Goal: Use online tool/utility: Utilize a website feature to perform a specific function

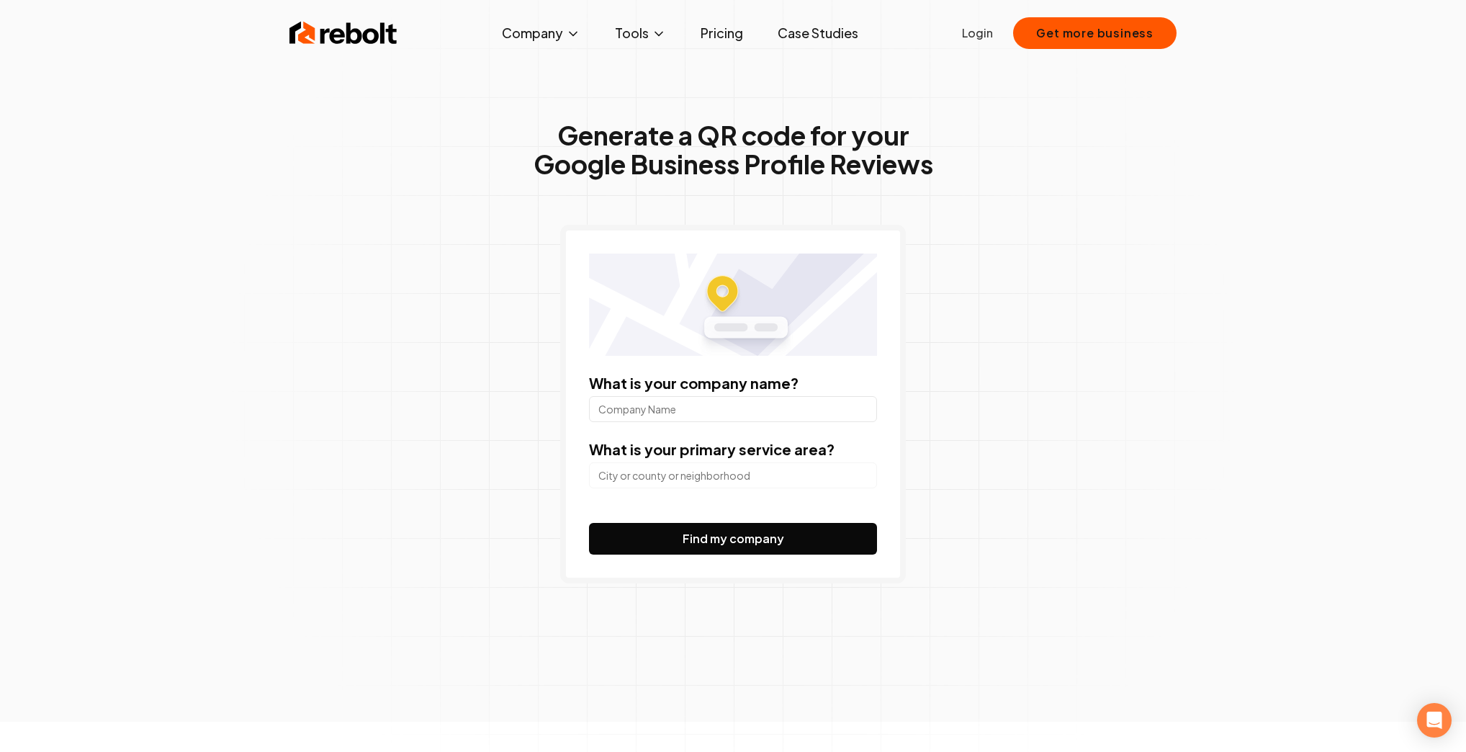
click at [683, 414] on input "What is your company name?" at bounding box center [733, 409] width 288 height 26
type input "Nail Max & Spa"
click at [727, 482] on input "search" at bounding box center [733, 475] width 288 height 26
paste input "[STREET_ADDRESS]"
type input "[STREET_ADDRESS]"
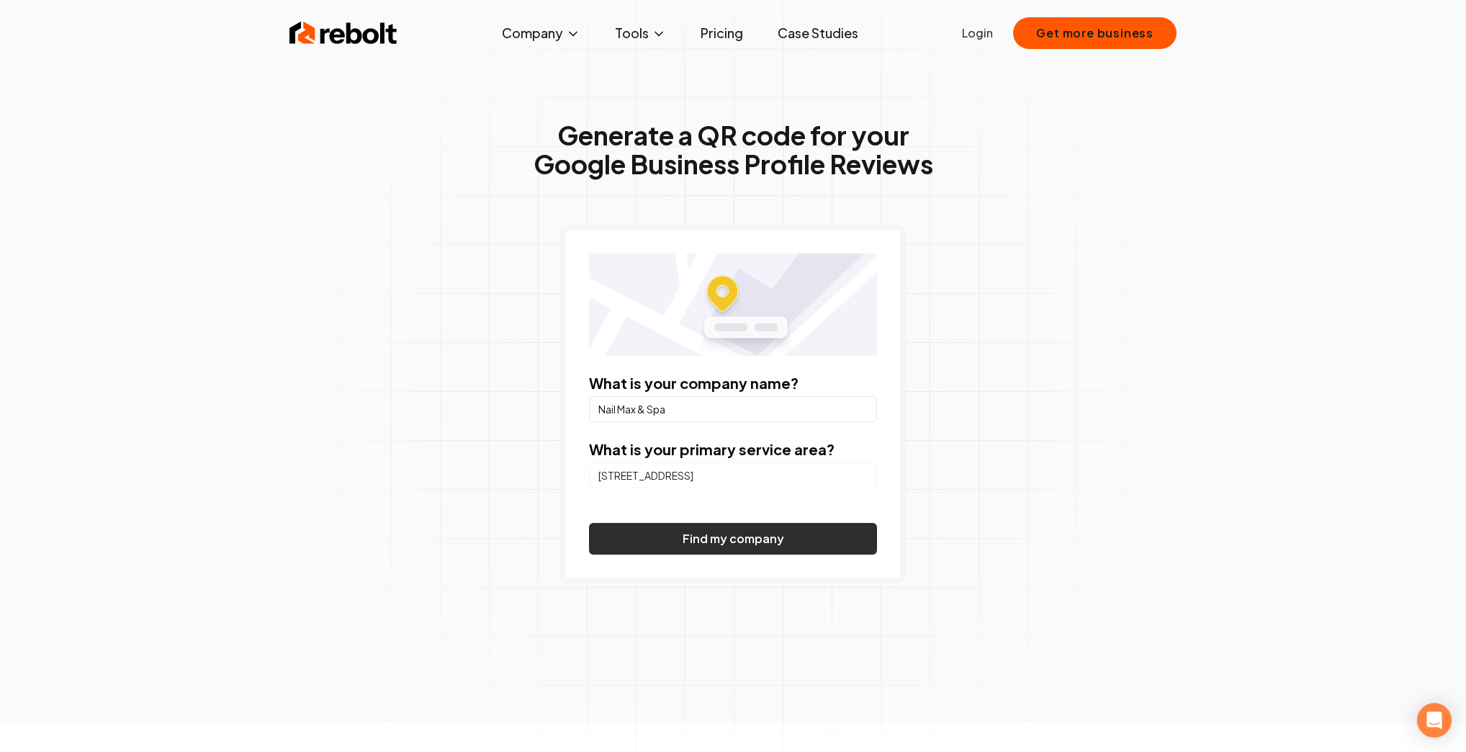
click at [720, 537] on button "Find my company" at bounding box center [733, 539] width 288 height 32
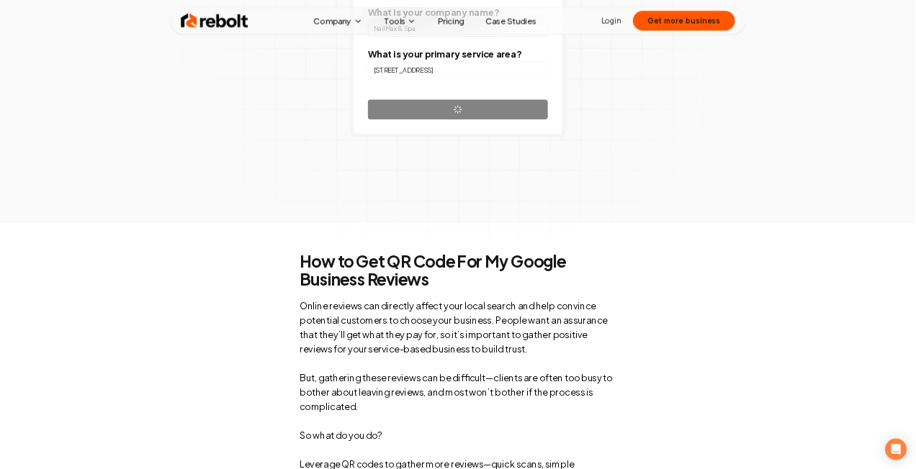
scroll to position [115, 0]
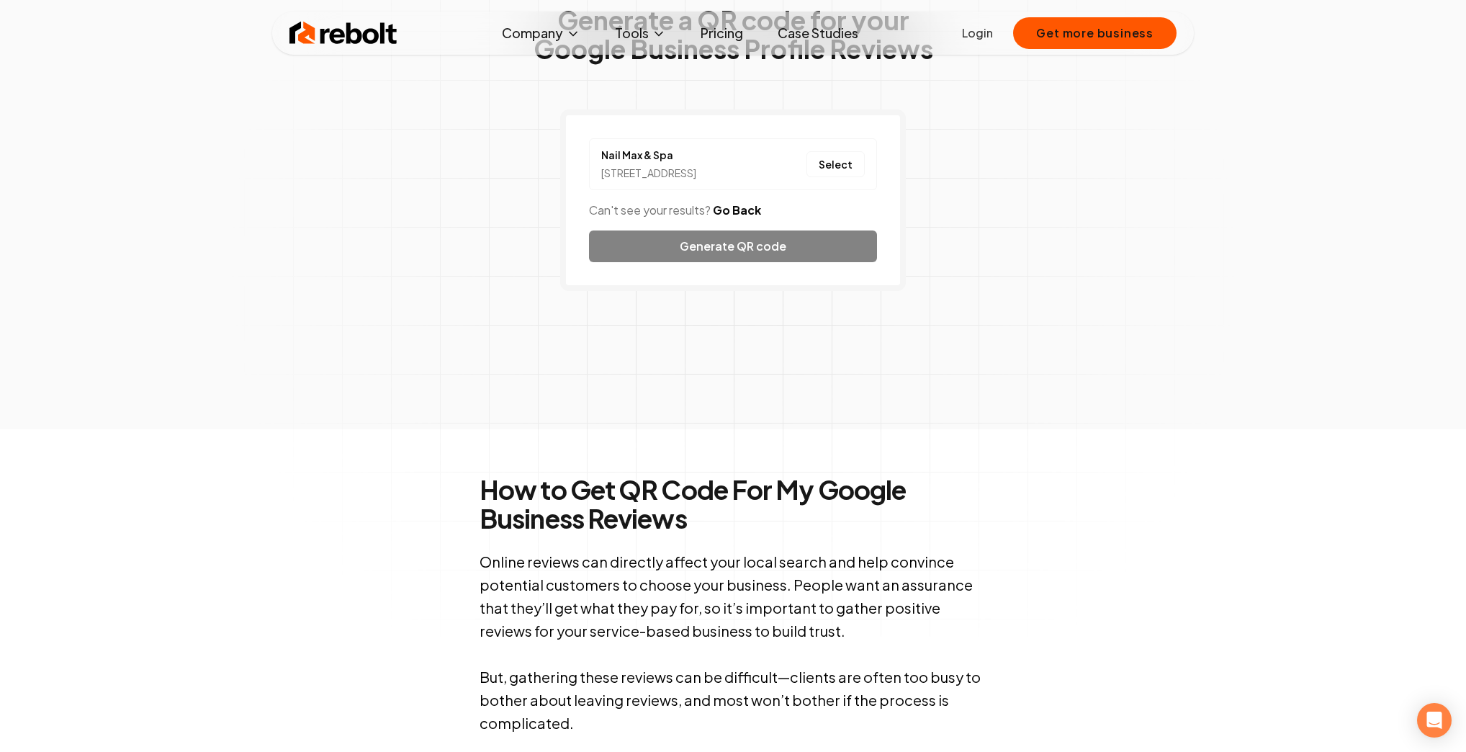
click at [740, 265] on div "Nail Max & Spa [STREET_ADDRESS] Select Can't see your results? Go Back Generate…" at bounding box center [733, 199] width 346 height 181
click at [729, 256] on div "Nail Max & Spa [STREET_ADDRESS] Select Can't see your results? Go Back Generate…" at bounding box center [733, 199] width 346 height 181
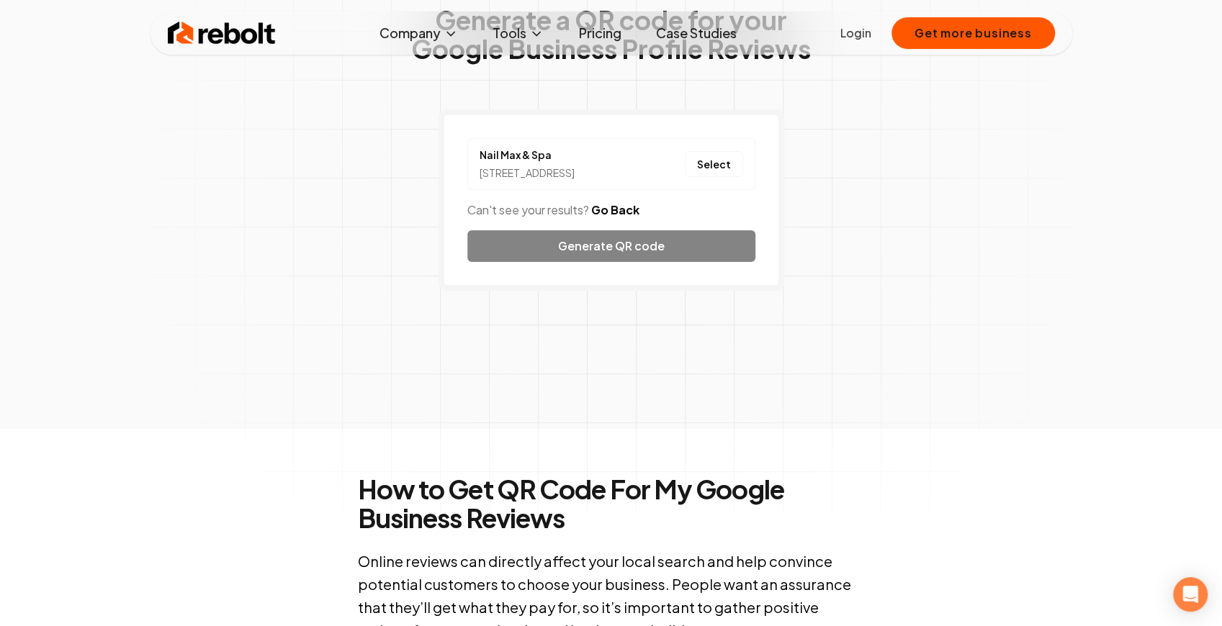
click at [546, 174] on div "[STREET_ADDRESS]" at bounding box center [527, 173] width 95 height 15
click at [693, 171] on button "Select" at bounding box center [714, 164] width 58 height 26
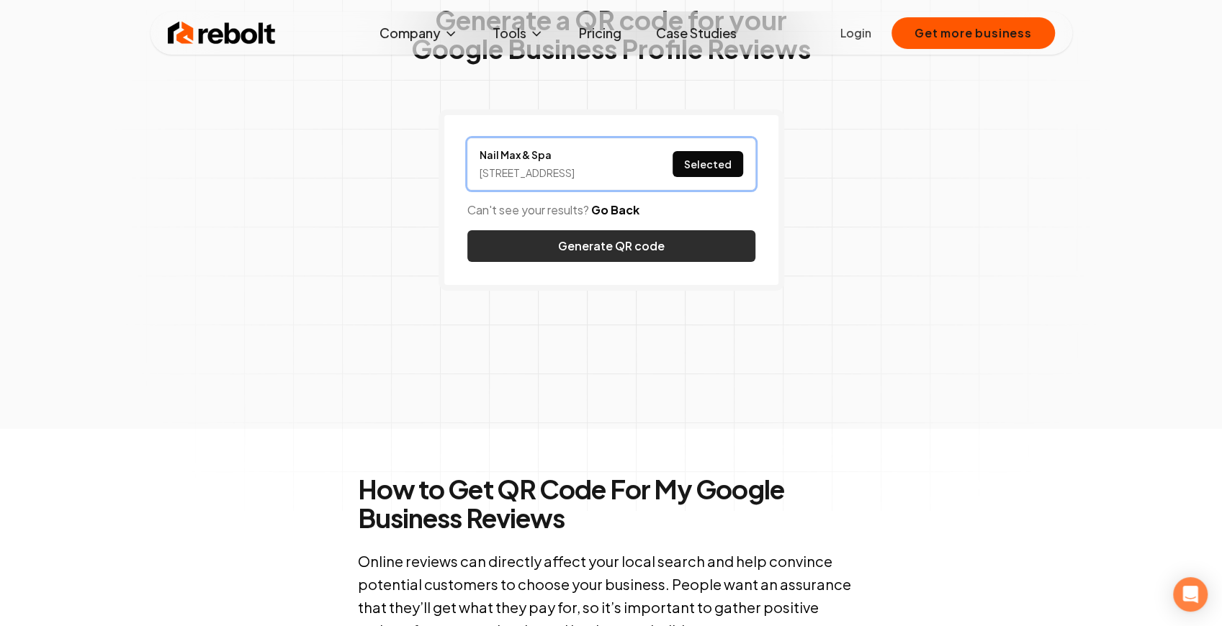
click at [603, 261] on button "Generate QR code" at bounding box center [611, 246] width 288 height 32
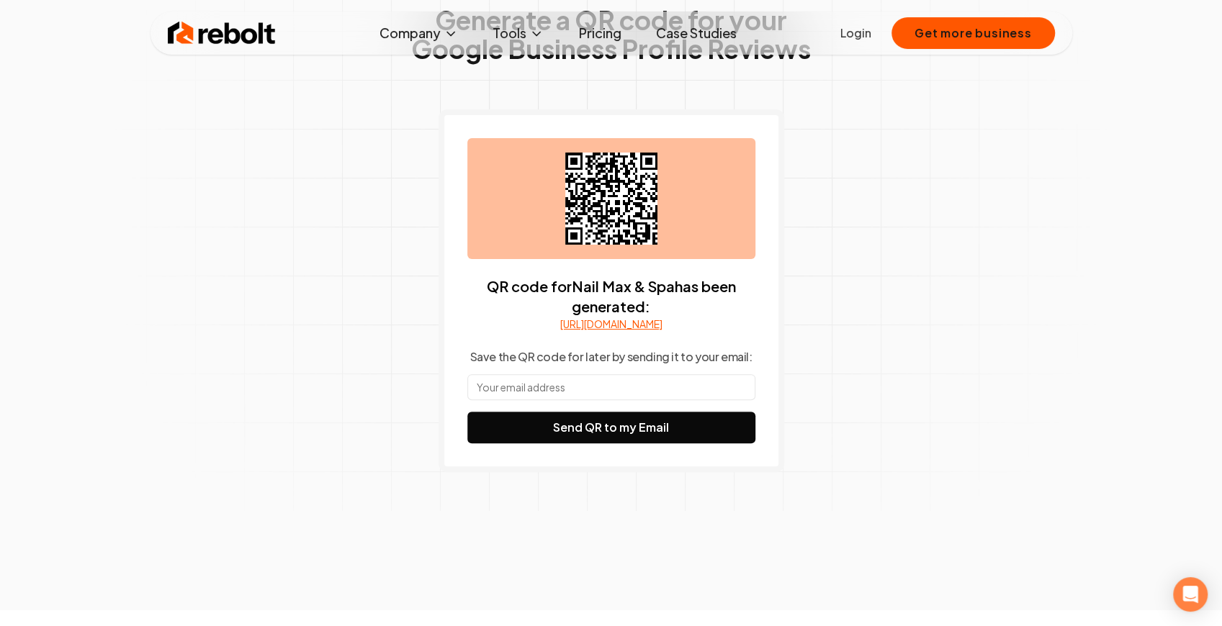
click at [605, 210] on icon at bounding box center [611, 199] width 92 height 92
click at [605, 159] on icon at bounding box center [611, 199] width 92 height 92
click at [658, 187] on div at bounding box center [611, 198] width 288 height 121
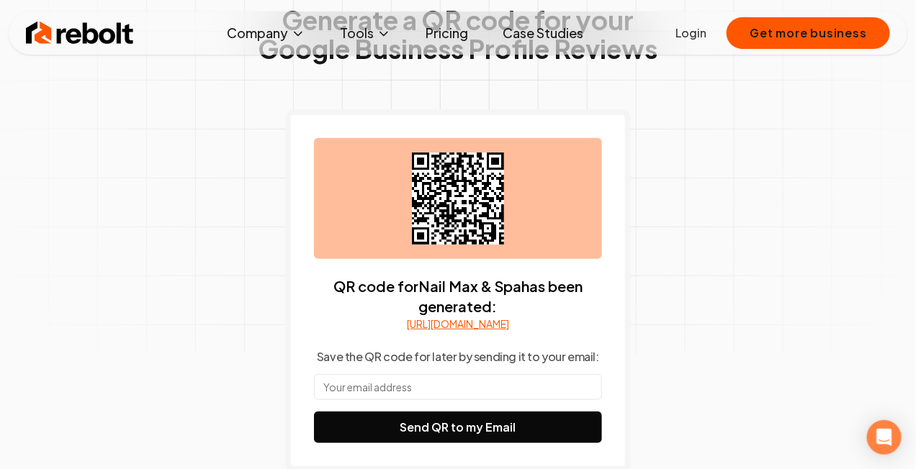
click at [472, 324] on link "[URL][DOMAIN_NAME]" at bounding box center [458, 324] width 102 height 14
click at [446, 326] on link "[URL][DOMAIN_NAME]" at bounding box center [458, 324] width 102 height 14
click at [760, 199] on div "Generate a QR code for your Google Business Profile Reviews QR code for Nail Ma…" at bounding box center [457, 268] width 737 height 686
drag, startPoint x: 458, startPoint y: 193, endPoint x: 704, endPoint y: 285, distance: 263.0
click at [705, 283] on div "Generate a QR code for your Google Business Profile Reviews QR code for Nail Ma…" at bounding box center [457, 268] width 737 height 686
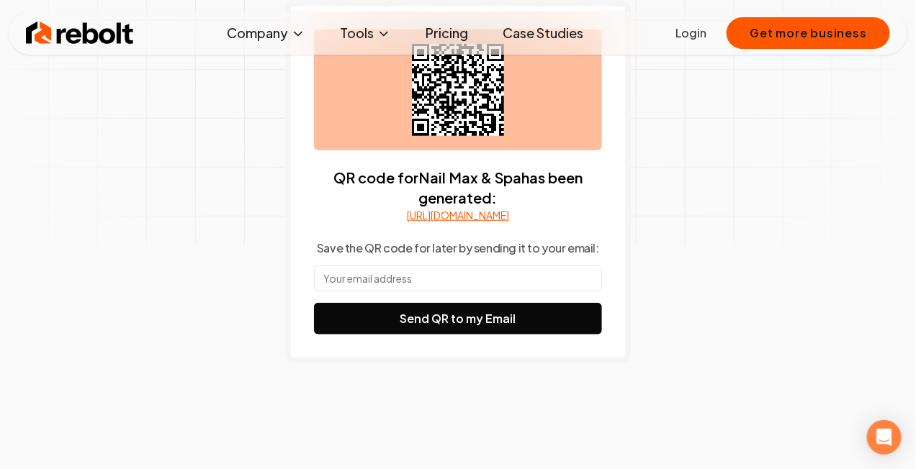
scroll to position [295, 0]
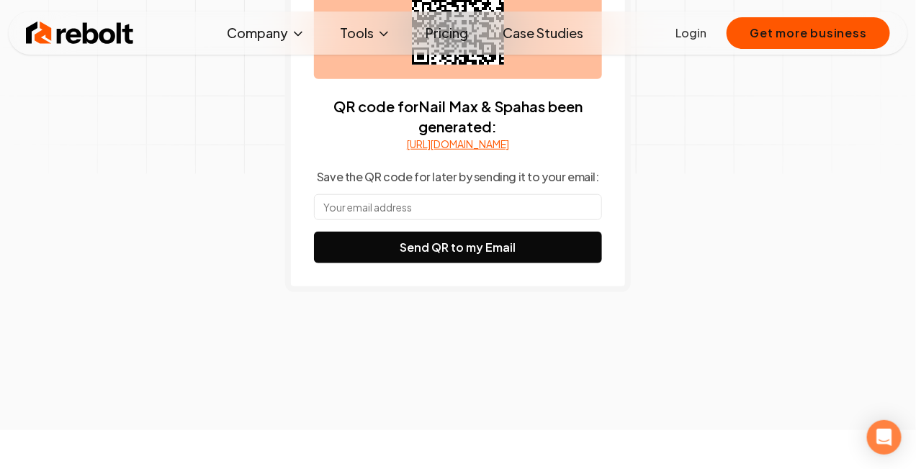
click at [400, 220] on input "text" at bounding box center [458, 207] width 288 height 26
type input "[EMAIL_ADDRESS][DOMAIN_NAME]"
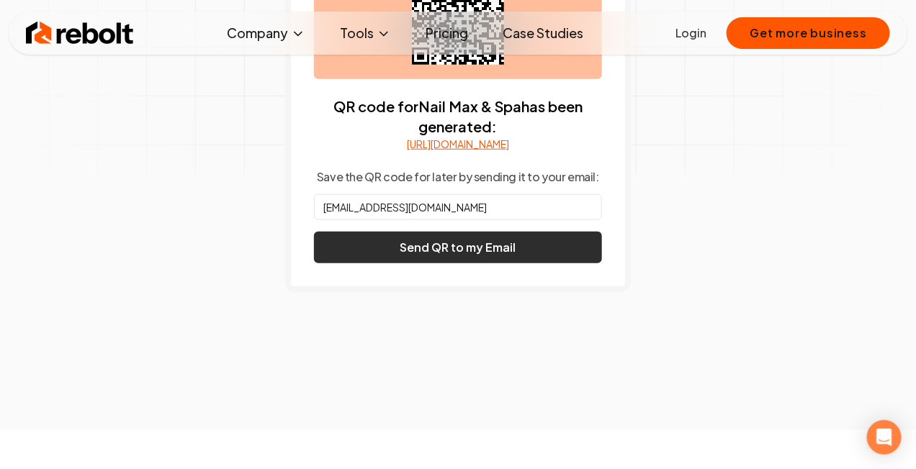
click at [440, 264] on button "Send QR to my Email" at bounding box center [458, 248] width 288 height 32
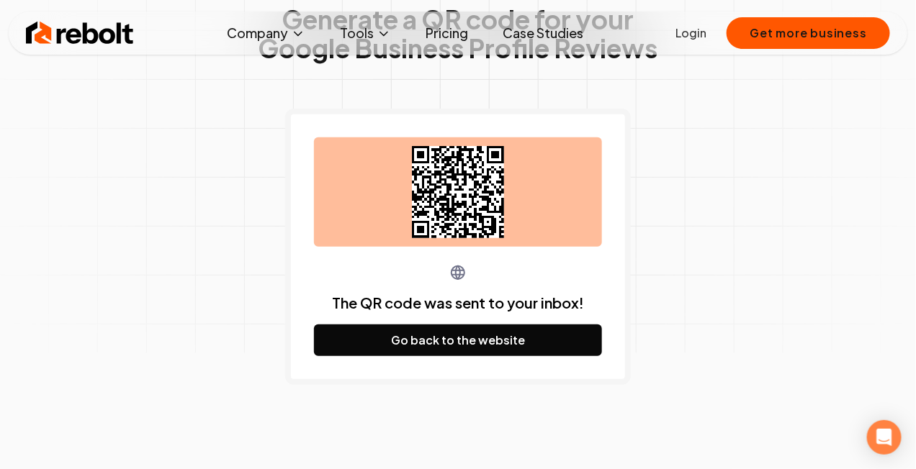
scroll to position [151, 0]
